Goal: Navigation & Orientation: Understand site structure

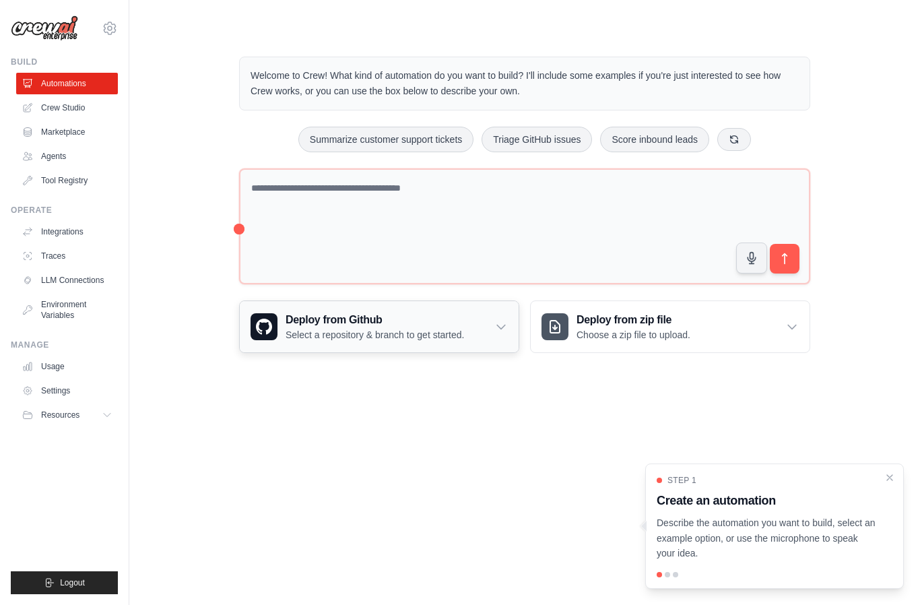
click at [496, 335] on div "Deploy from Github Select a repository & branch to get started." at bounding box center [379, 326] width 279 height 51
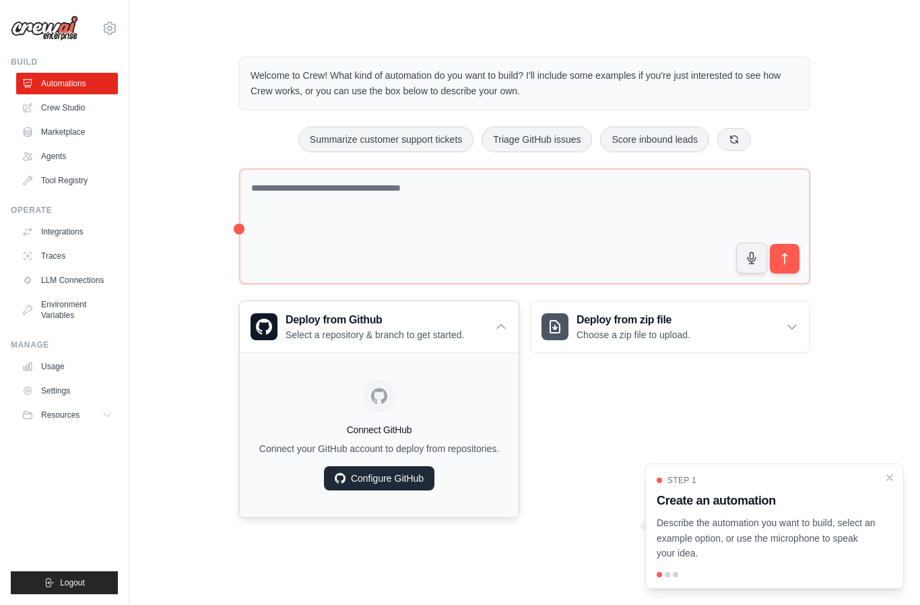
click at [392, 483] on link "Configure GitHub" at bounding box center [379, 478] width 110 height 24
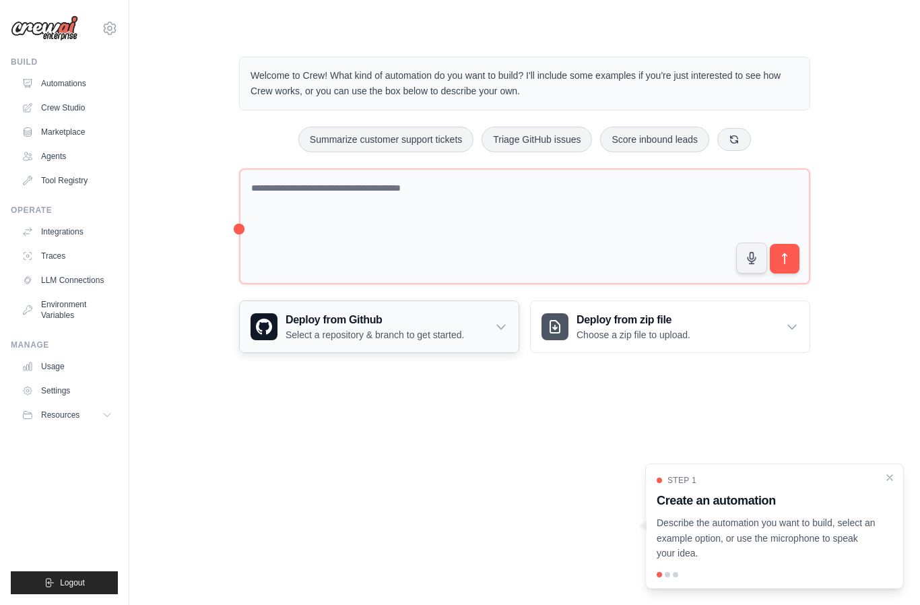
click at [510, 331] on div "Deploy from Github Select a repository & branch to get started." at bounding box center [379, 326] width 279 height 51
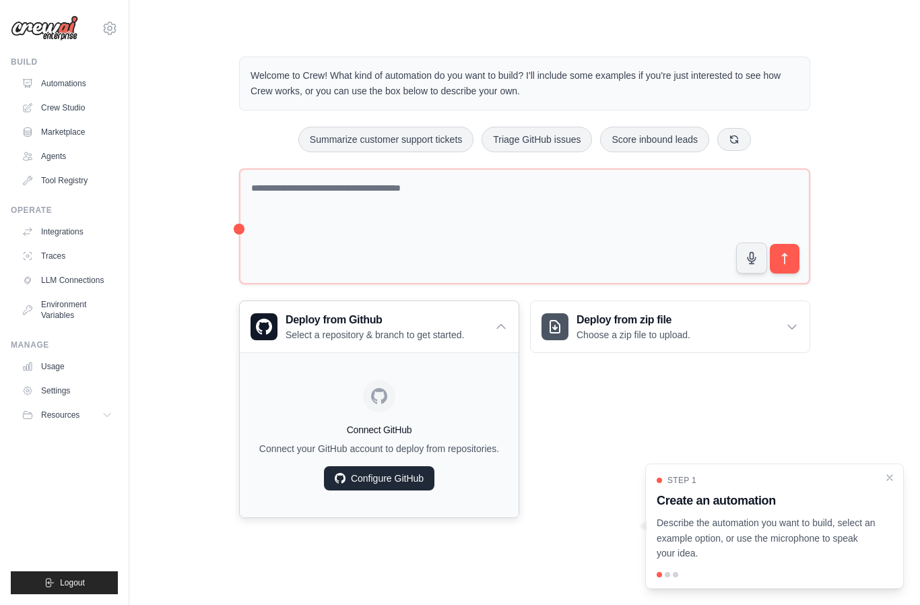
click at [405, 477] on link "Configure GitHub" at bounding box center [379, 478] width 110 height 24
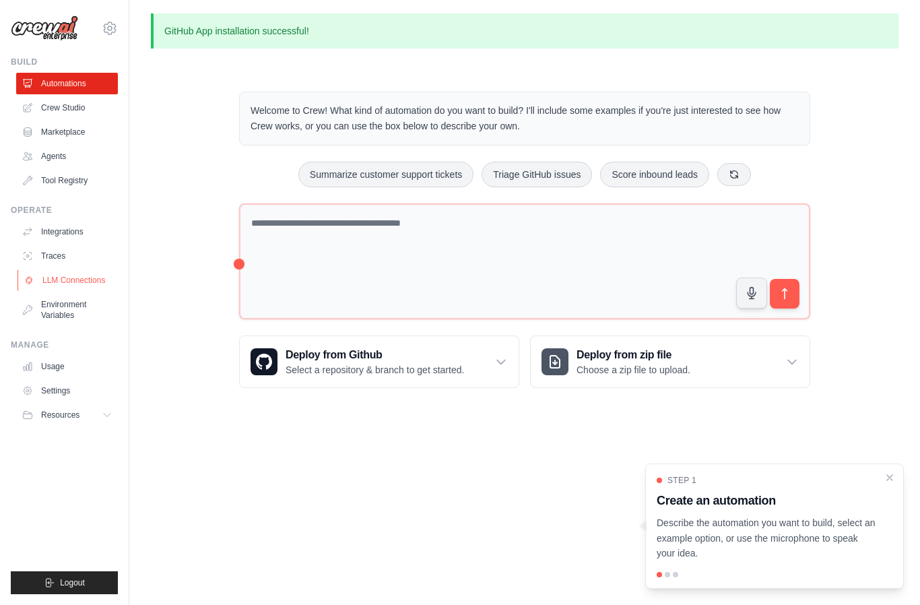
click at [92, 281] on link "LLM Connections" at bounding box center [69, 280] width 102 height 22
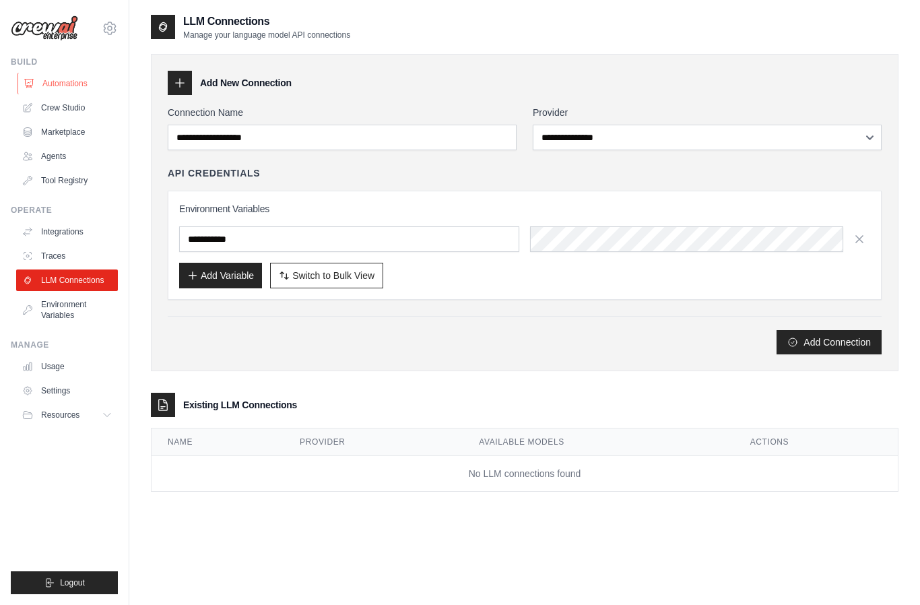
click at [73, 82] on link "Automations" at bounding box center [69, 84] width 102 height 22
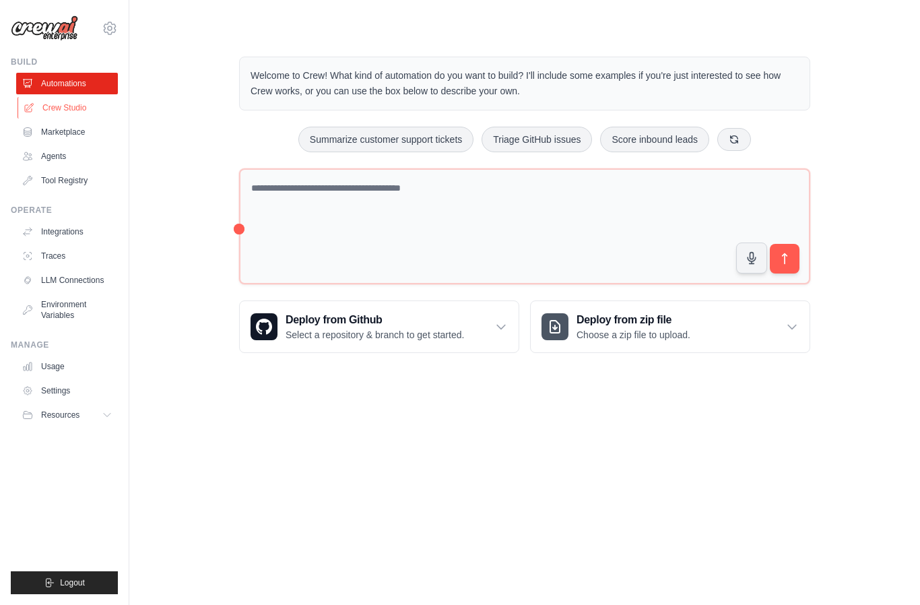
click at [75, 112] on link "Crew Studio" at bounding box center [69, 108] width 102 height 22
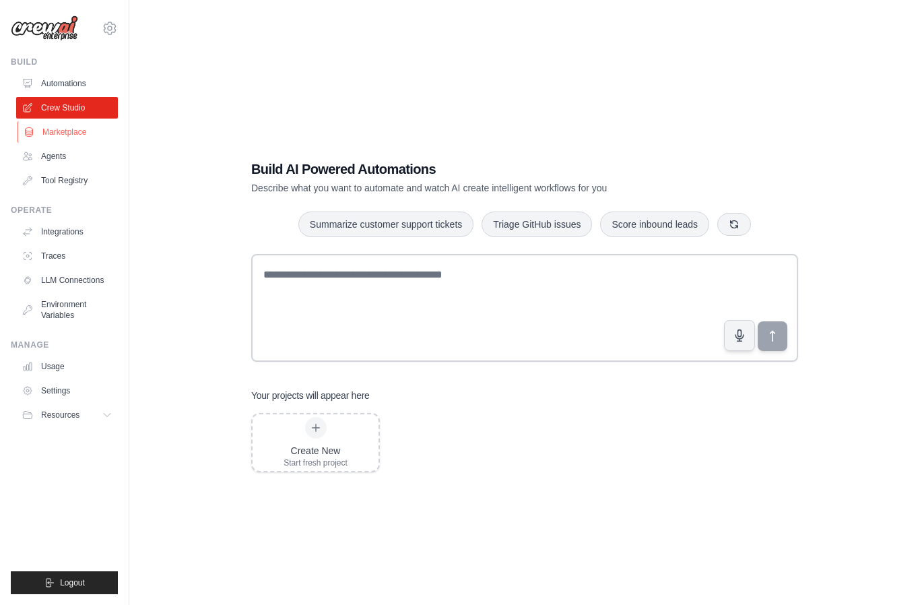
click at [73, 131] on link "Marketplace" at bounding box center [69, 132] width 102 height 22
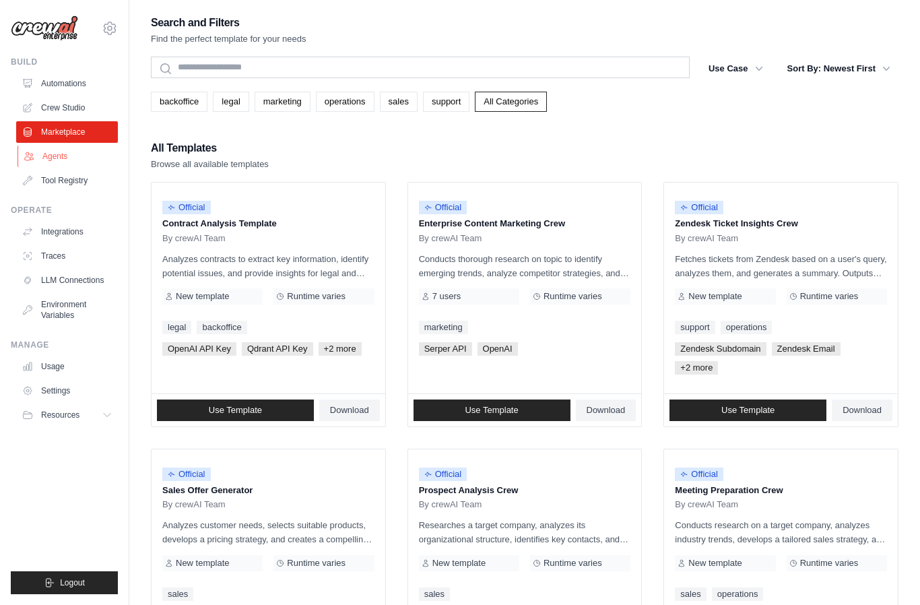
click at [67, 157] on link "Agents" at bounding box center [69, 156] width 102 height 22
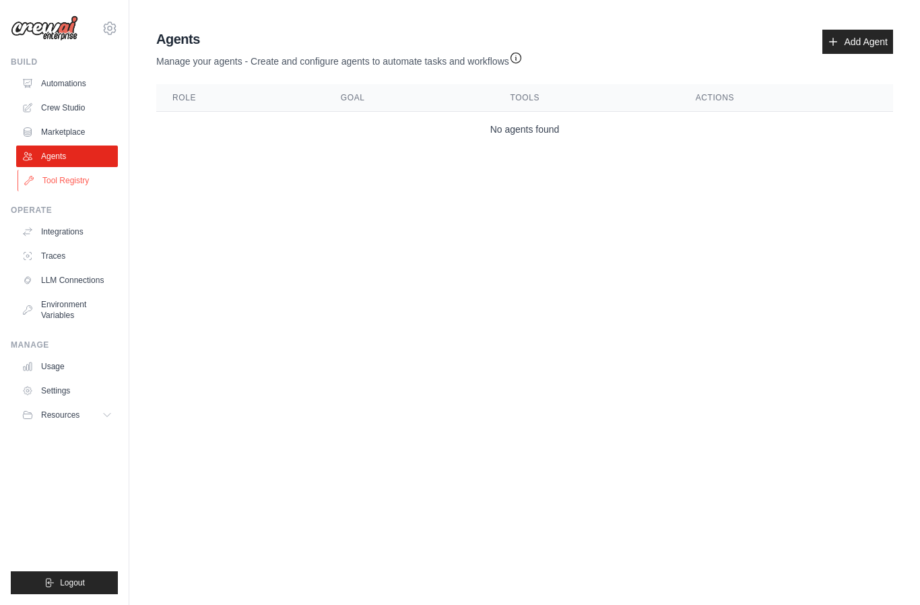
click at [86, 184] on link "Tool Registry" at bounding box center [69, 181] width 102 height 22
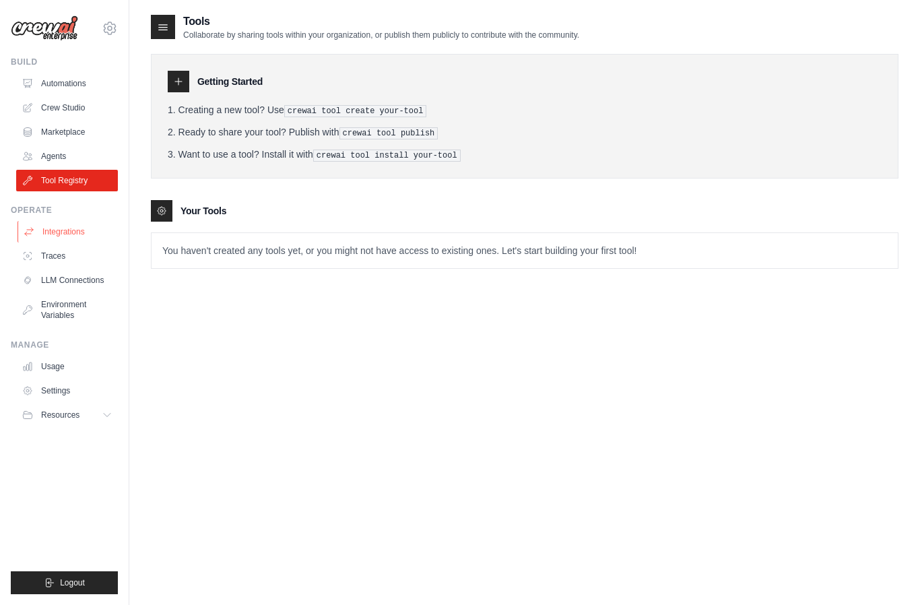
click at [75, 230] on link "Integrations" at bounding box center [69, 232] width 102 height 22
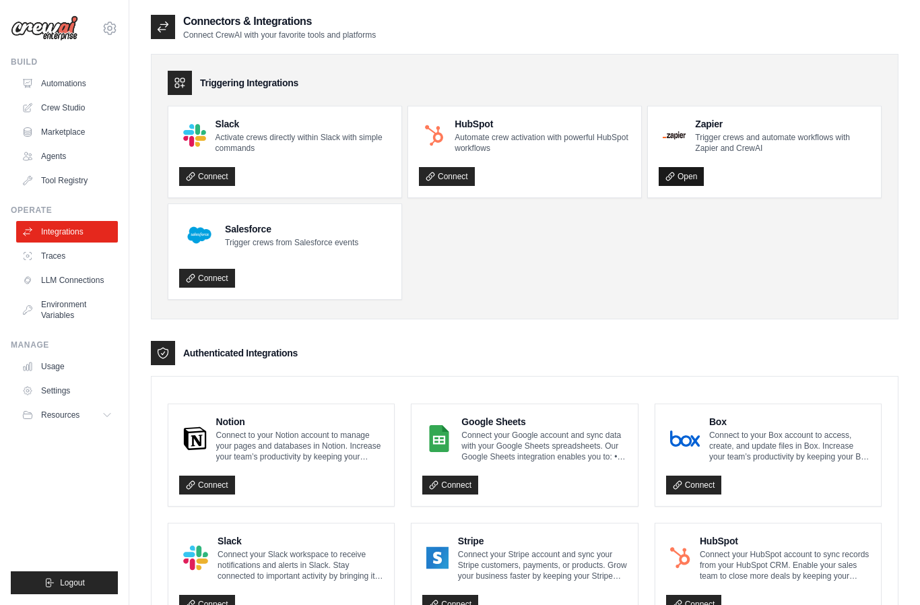
click at [692, 177] on link "Open" at bounding box center [681, 176] width 45 height 19
